Goal: Task Accomplishment & Management: Use online tool/utility

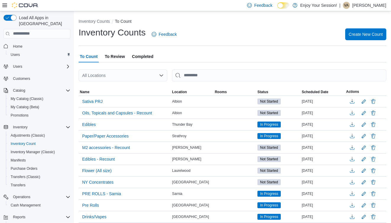
click at [5, 5] on icon at bounding box center [4, 5] width 5 height 5
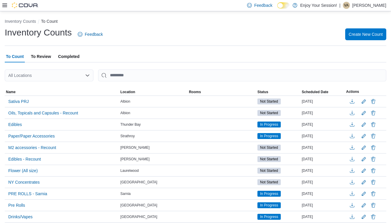
click at [5, 5] on icon at bounding box center [4, 5] width 5 height 5
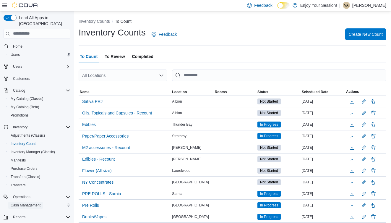
click at [24, 203] on span "Cash Management" at bounding box center [26, 205] width 30 height 5
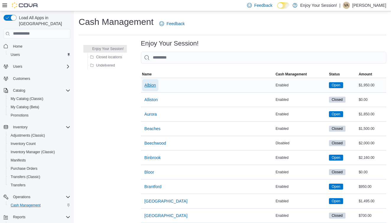
click at [156, 84] on span "Albion" at bounding box center [151, 85] width 12 height 6
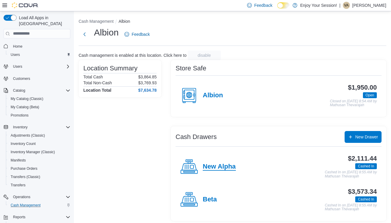
click at [221, 168] on h4 "New Alpha" at bounding box center [219, 167] width 33 height 8
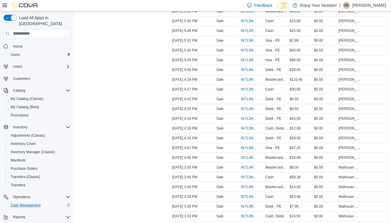
scroll to position [427, 0]
click at [246, 108] on span "IN71JW-7517267" at bounding box center [249, 108] width 16 height 5
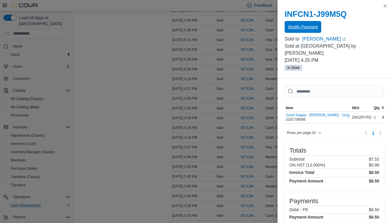
click at [312, 25] on span "Modify Payment" at bounding box center [303, 27] width 30 height 6
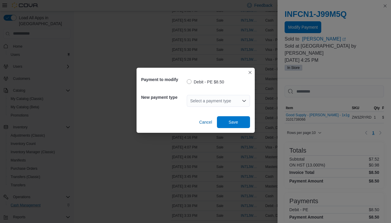
click at [217, 100] on div "Select a payment type" at bounding box center [218, 101] width 63 height 12
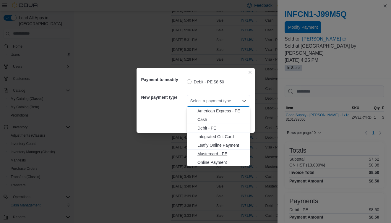
click at [206, 154] on span "Mastercard - PE" at bounding box center [222, 154] width 49 height 6
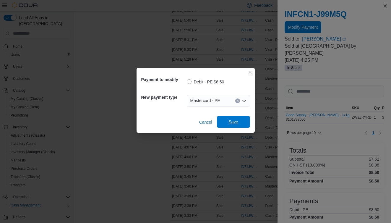
click at [233, 119] on span "Save" at bounding box center [233, 122] width 9 height 6
